Goal: Task Accomplishment & Management: Use online tool/utility

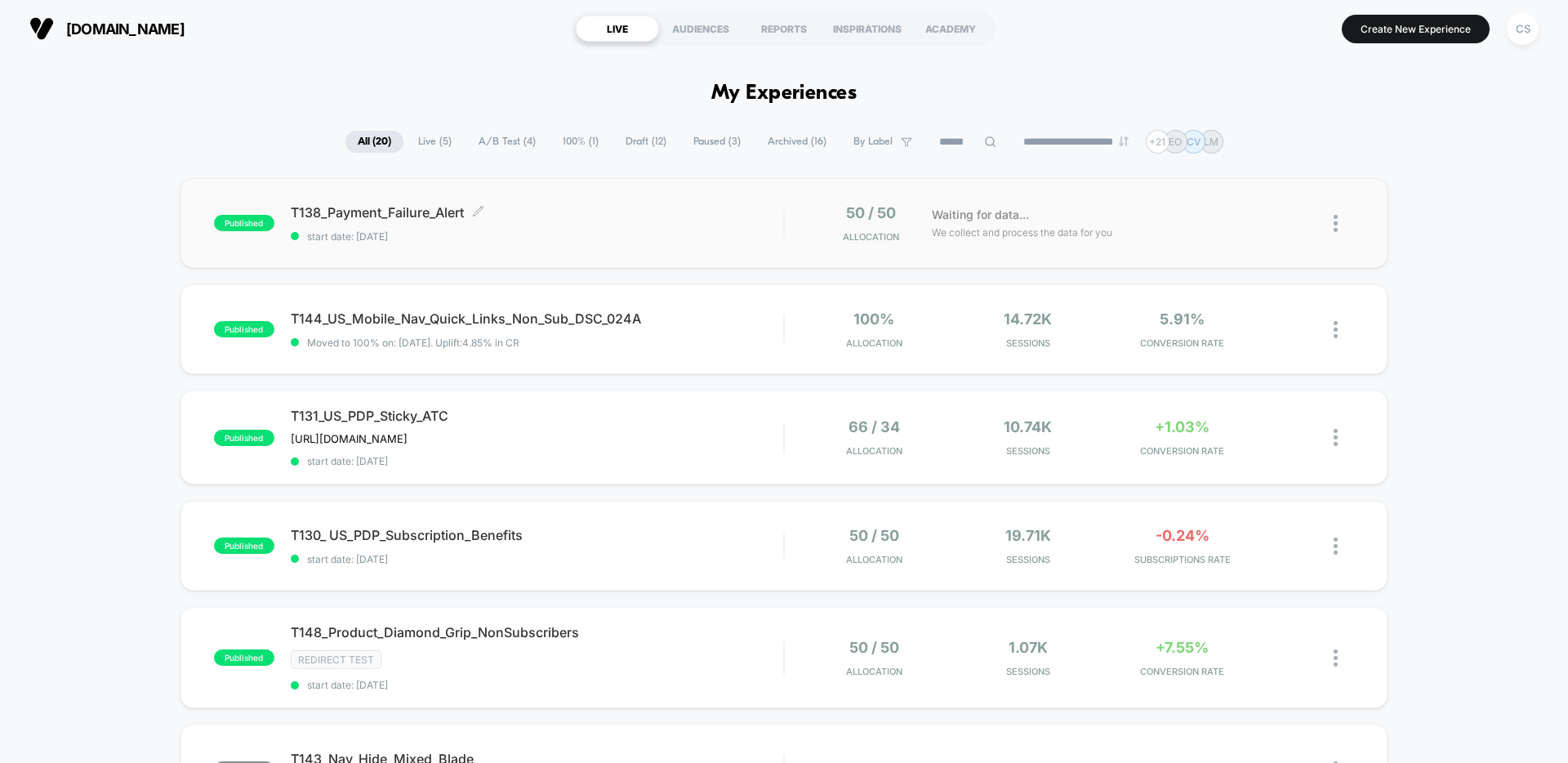
click at [566, 221] on div "T138_Payment_Failure_Alert Click to edit experience details Click to edit exper…" at bounding box center [537, 224] width 493 height 39
click at [428, 135] on span "Live ( 5 )" at bounding box center [435, 141] width 58 height 22
